Goal: Task Accomplishment & Management: Manage account settings

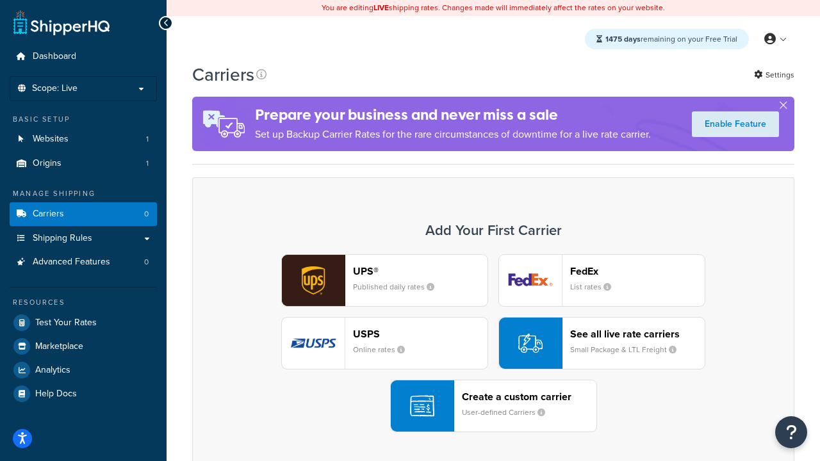
click at [493, 344] on div "UPS® Published daily rates FedEx List rates USPS Online rates See all live rate…" at bounding box center [493, 343] width 575 height 178
click at [638, 271] on header "FedEx" at bounding box center [637, 271] width 135 height 12
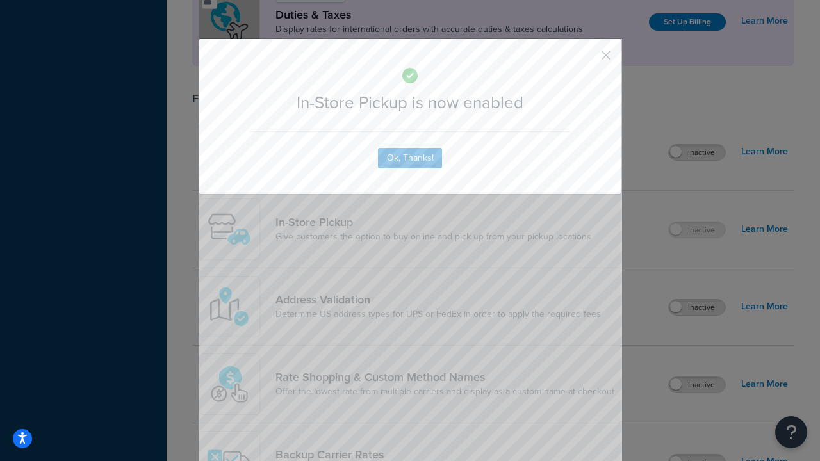
click at [587, 60] on button "button" at bounding box center [587, 59] width 3 height 3
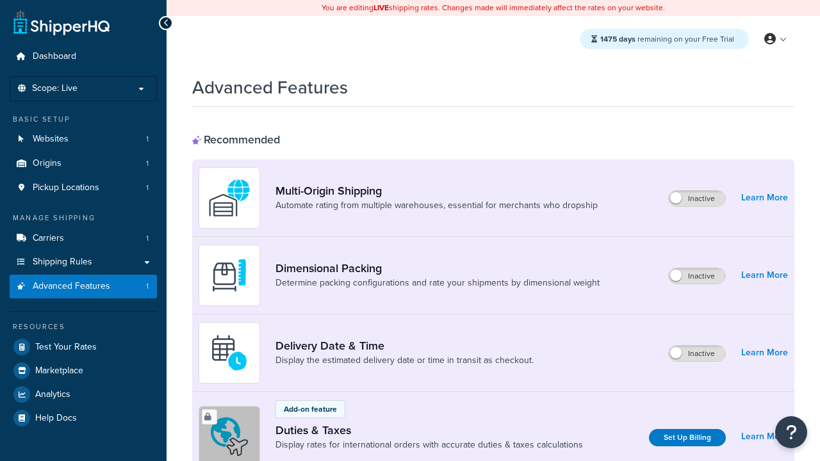
scroll to position [416, 0]
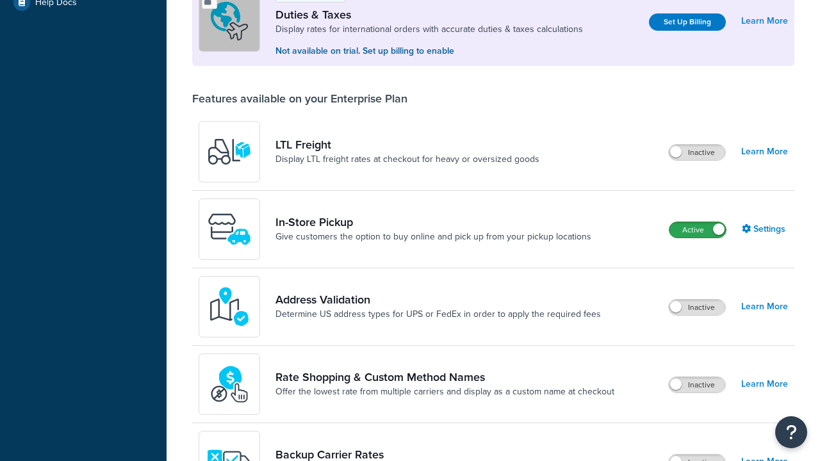
scroll to position [392, 0]
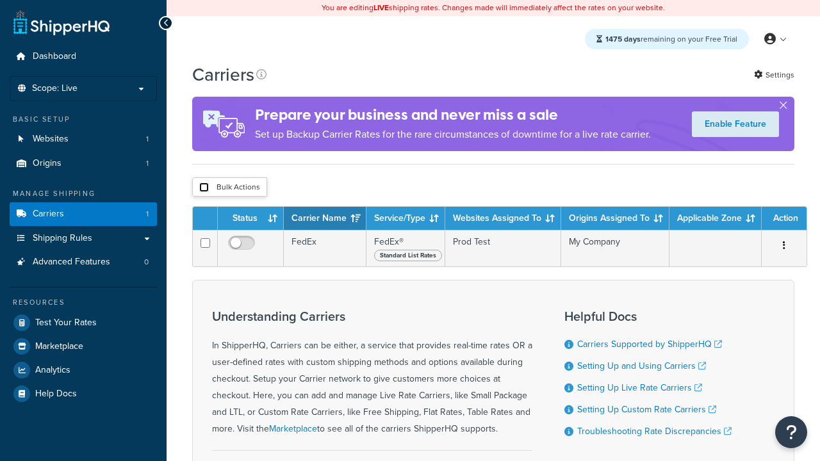
click at [204, 187] on input "checkbox" at bounding box center [204, 188] width 10 height 10
checkbox input "true"
click at [0, 0] on button "Delete" at bounding box center [0, 0] width 0 height 0
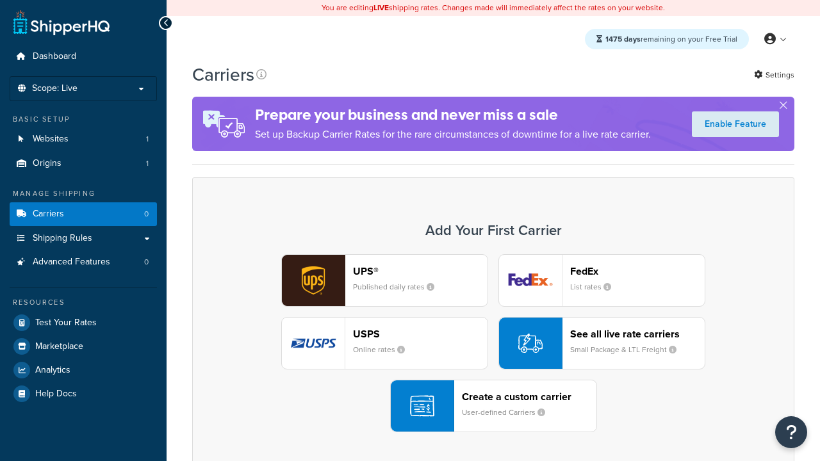
click at [638, 271] on header "FedEx" at bounding box center [637, 271] width 135 height 12
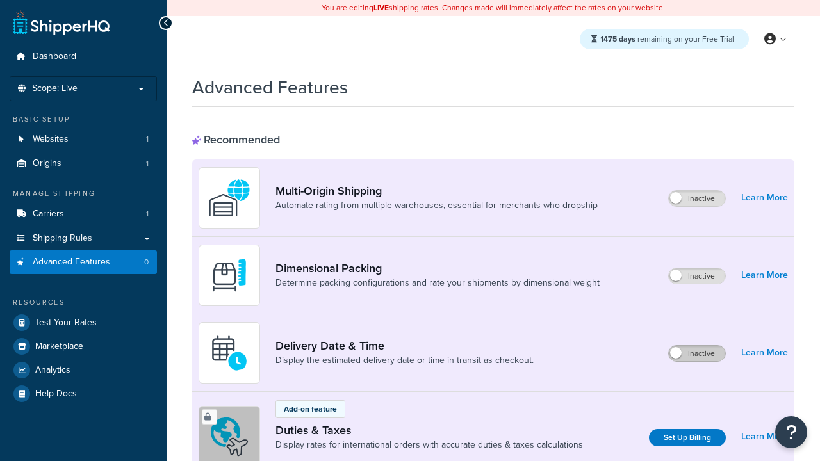
click at [698, 354] on label "Inactive" at bounding box center [697, 353] width 56 height 15
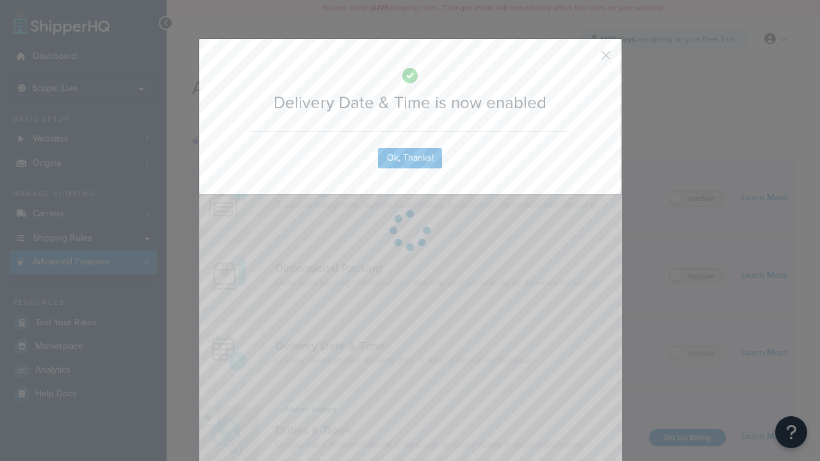
click at [587, 60] on button "button" at bounding box center [587, 59] width 3 height 3
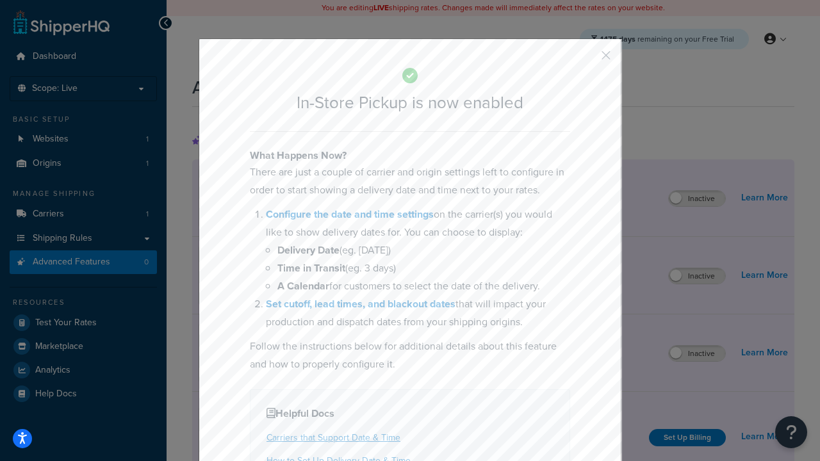
scroll to position [416, 0]
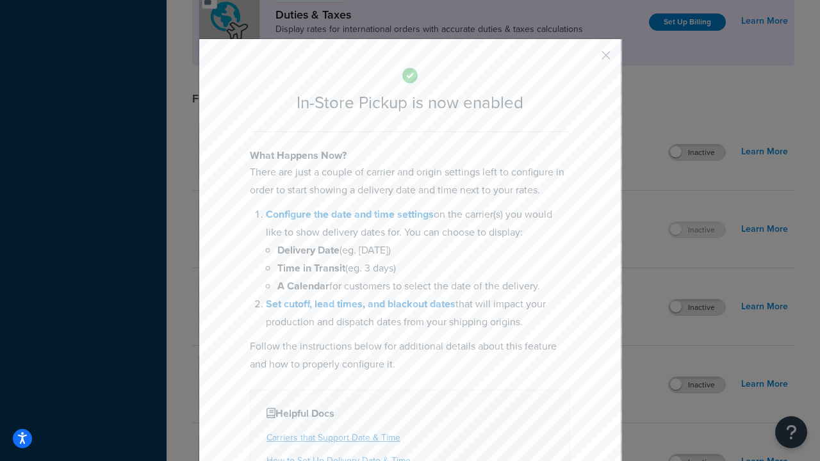
click at [587, 60] on button "button" at bounding box center [587, 59] width 3 height 3
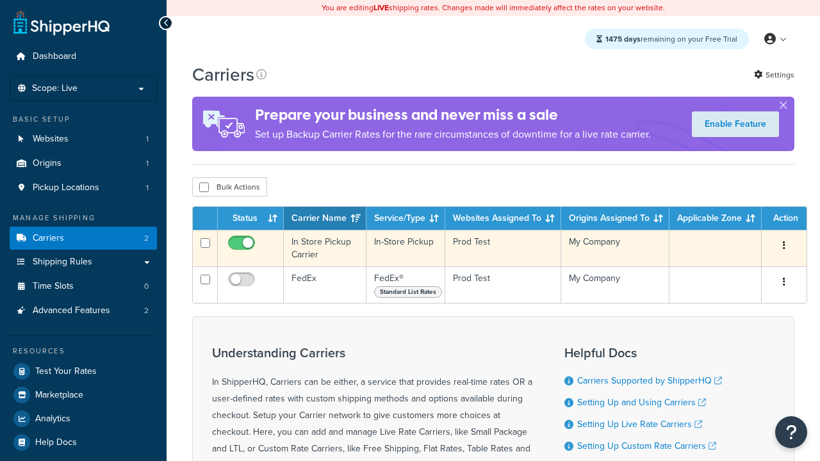
click at [783, 246] on icon "button" at bounding box center [784, 245] width 3 height 9
click at [0, 0] on link "Delete" at bounding box center [0, 0] width 0 height 0
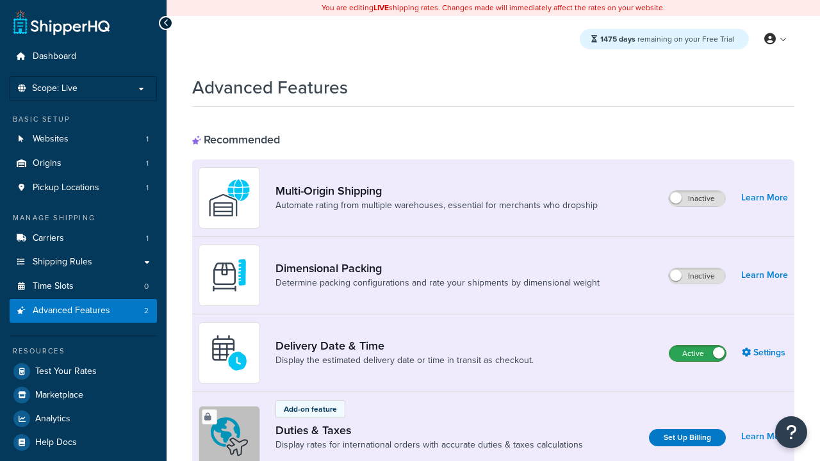
click at [698, 354] on label "Active" at bounding box center [698, 353] width 56 height 15
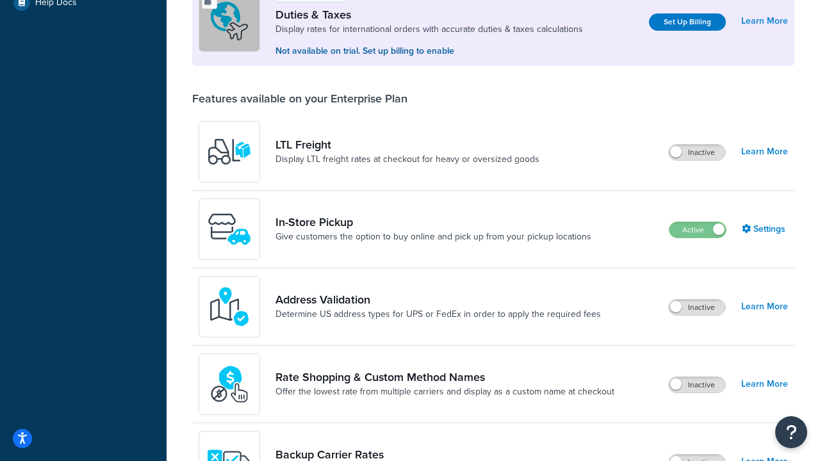
scroll to position [392, 0]
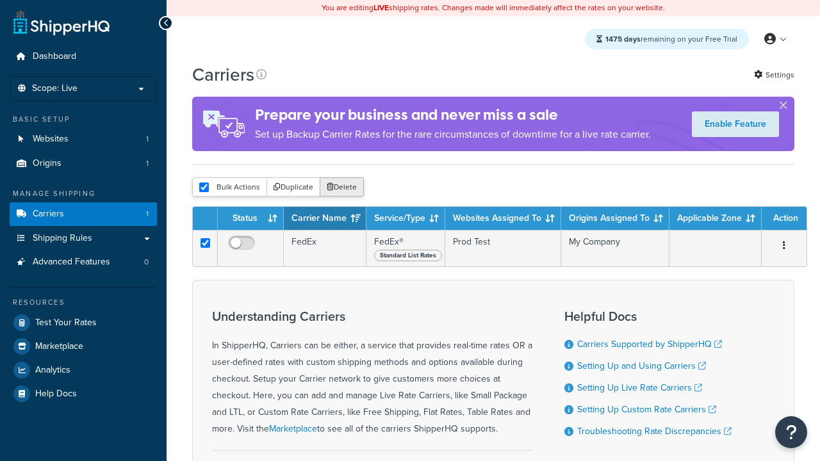
click at [341, 187] on button "Delete" at bounding box center [342, 187] width 44 height 19
